Goal: Navigation & Orientation: Understand site structure

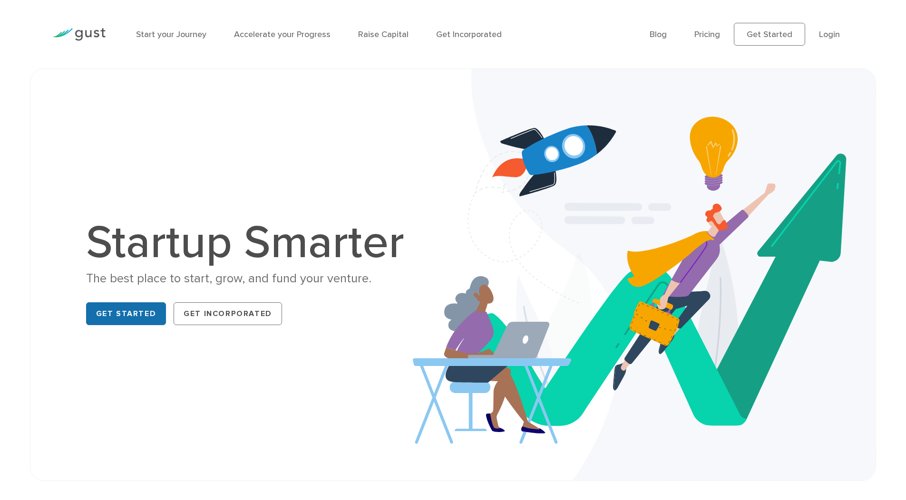
click at [117, 316] on link "Get Started" at bounding box center [126, 313] width 80 height 23
click at [459, 38] on link "Get Incorporated" at bounding box center [469, 34] width 66 height 10
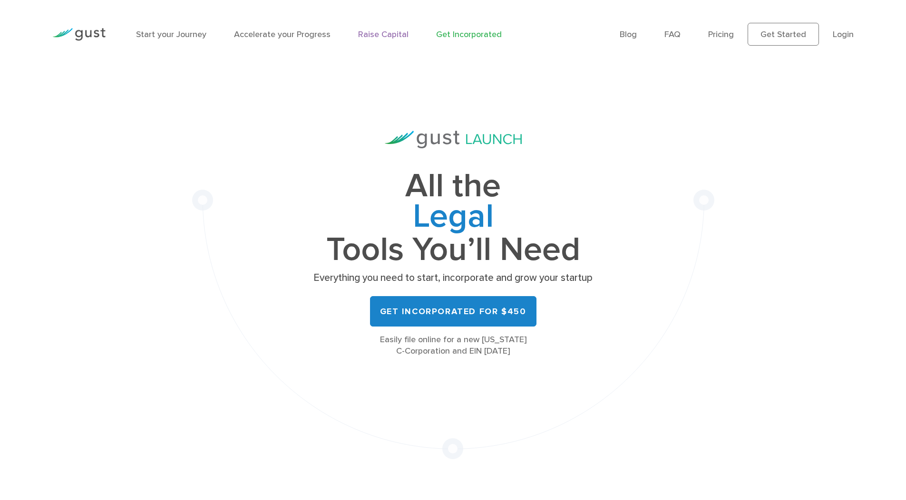
click at [395, 35] on link "Raise Capital" at bounding box center [383, 34] width 50 height 10
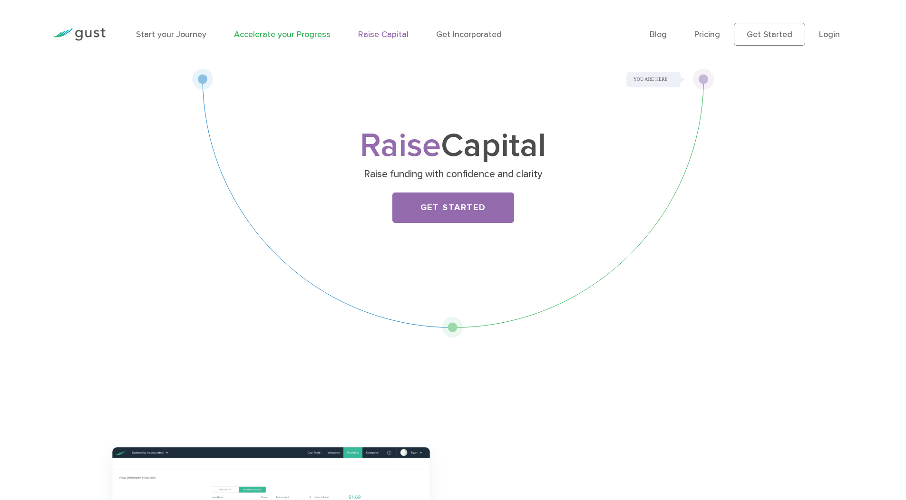
click at [276, 35] on link "Accelerate your Progress" at bounding box center [282, 34] width 97 height 10
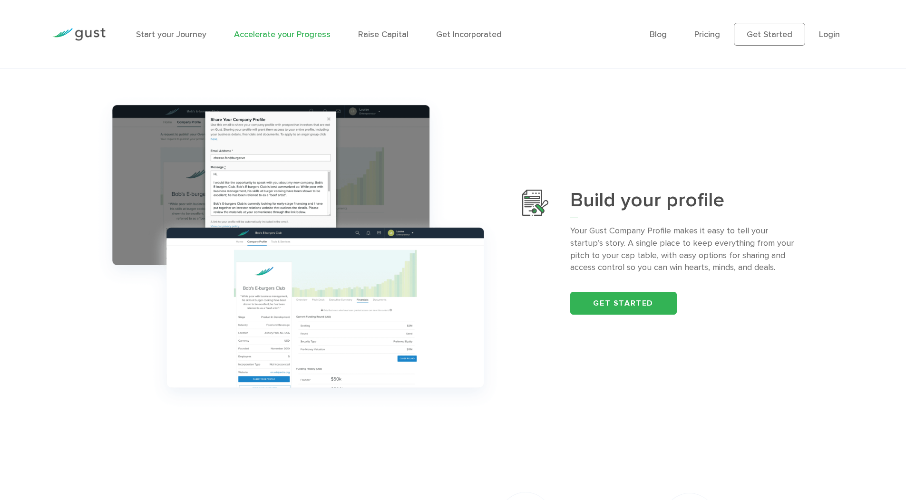
scroll to position [114, 0]
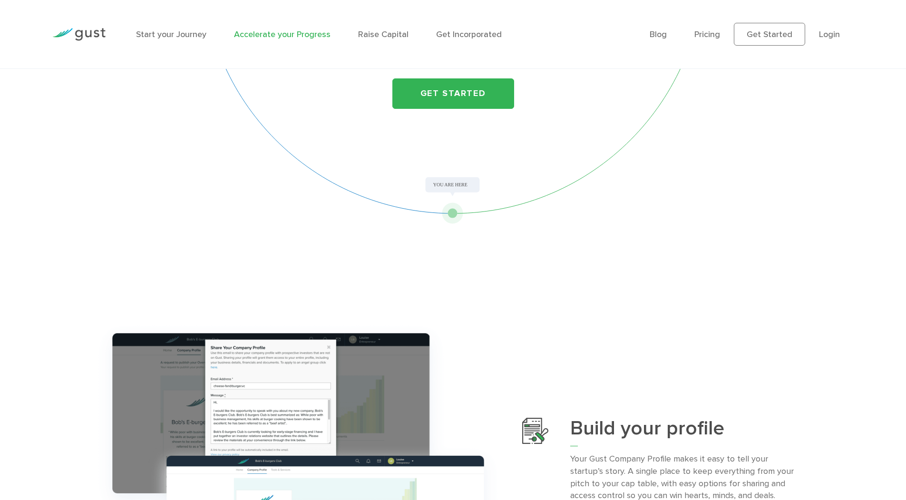
click at [185, 39] on li "Start your Journey" at bounding box center [171, 34] width 70 height 13
click at [652, 35] on link "Blog" at bounding box center [658, 34] width 17 height 10
